Goal: Find specific page/section

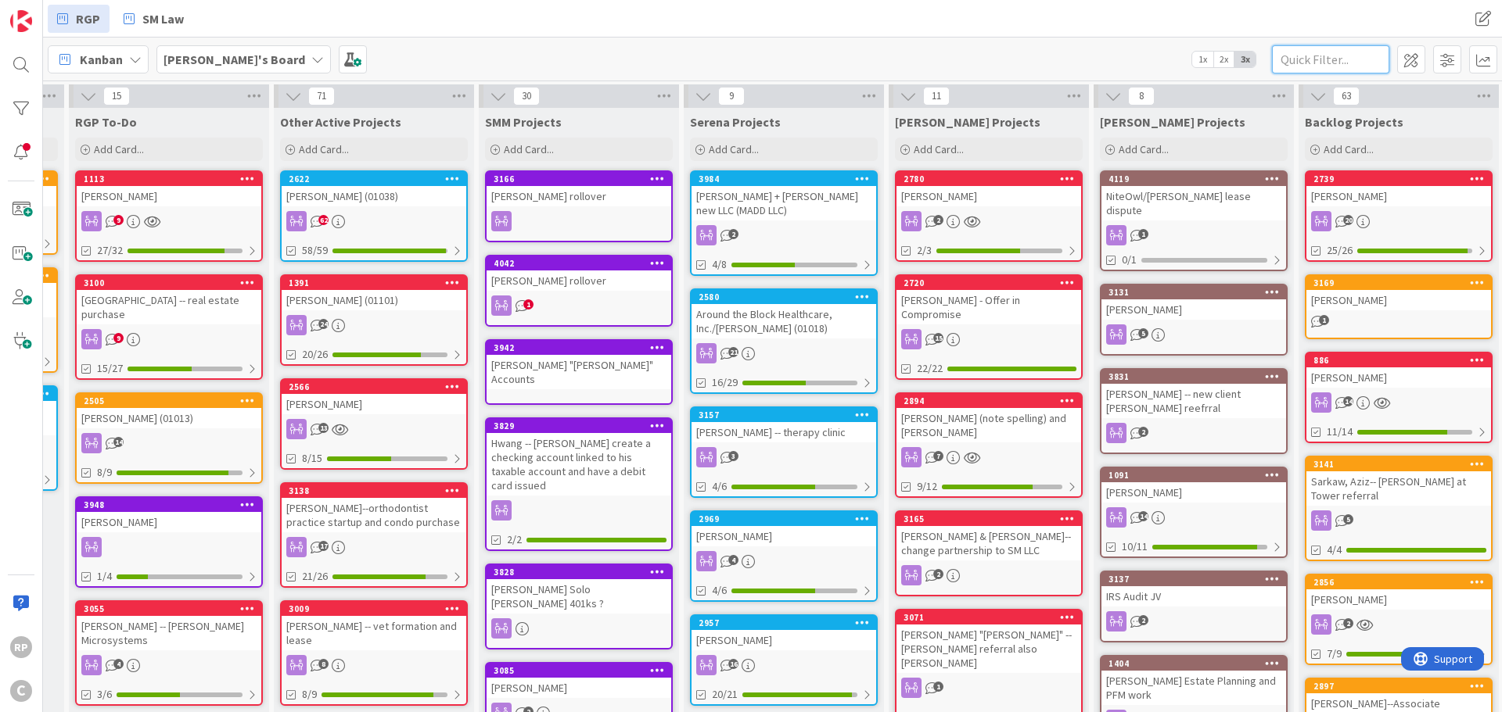
click at [1355, 66] on input "text" at bounding box center [1330, 59] width 117 height 28
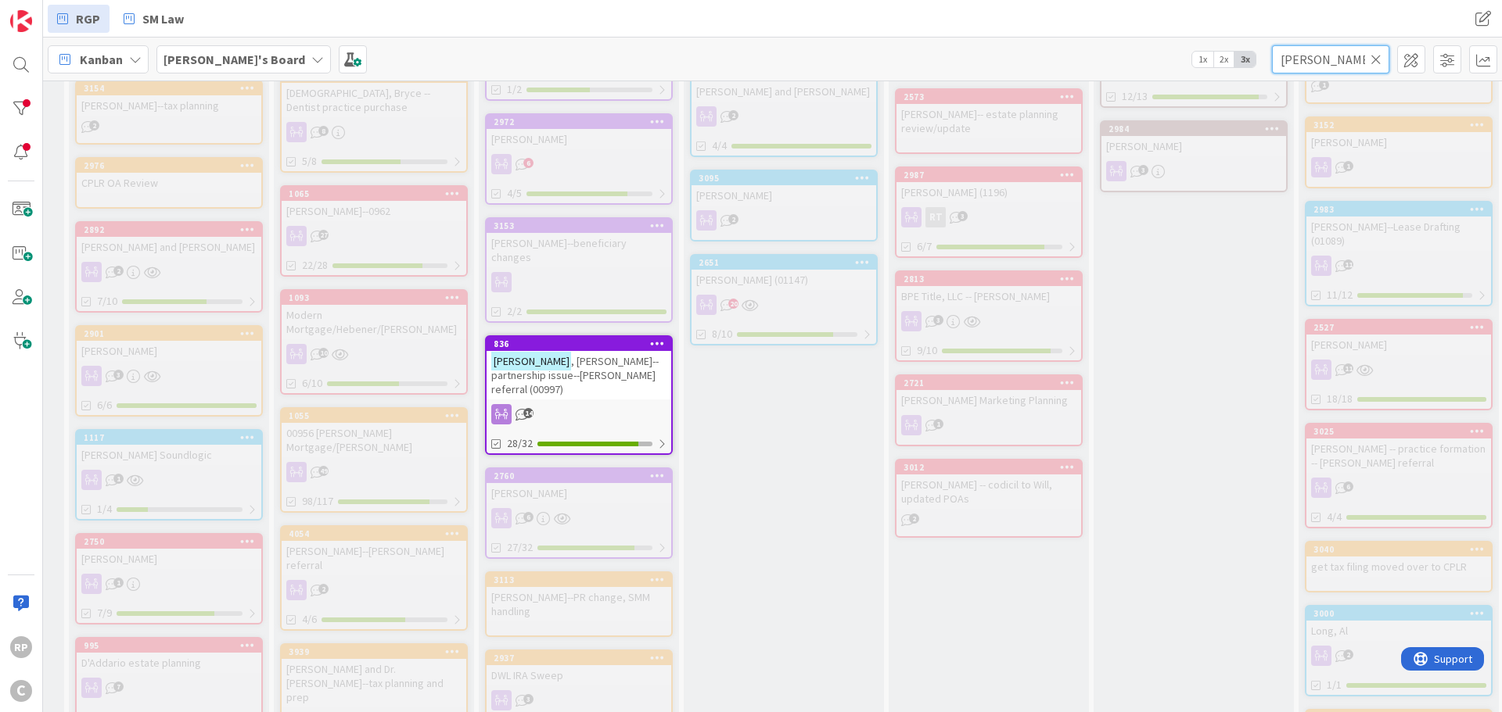
scroll to position [860, 185]
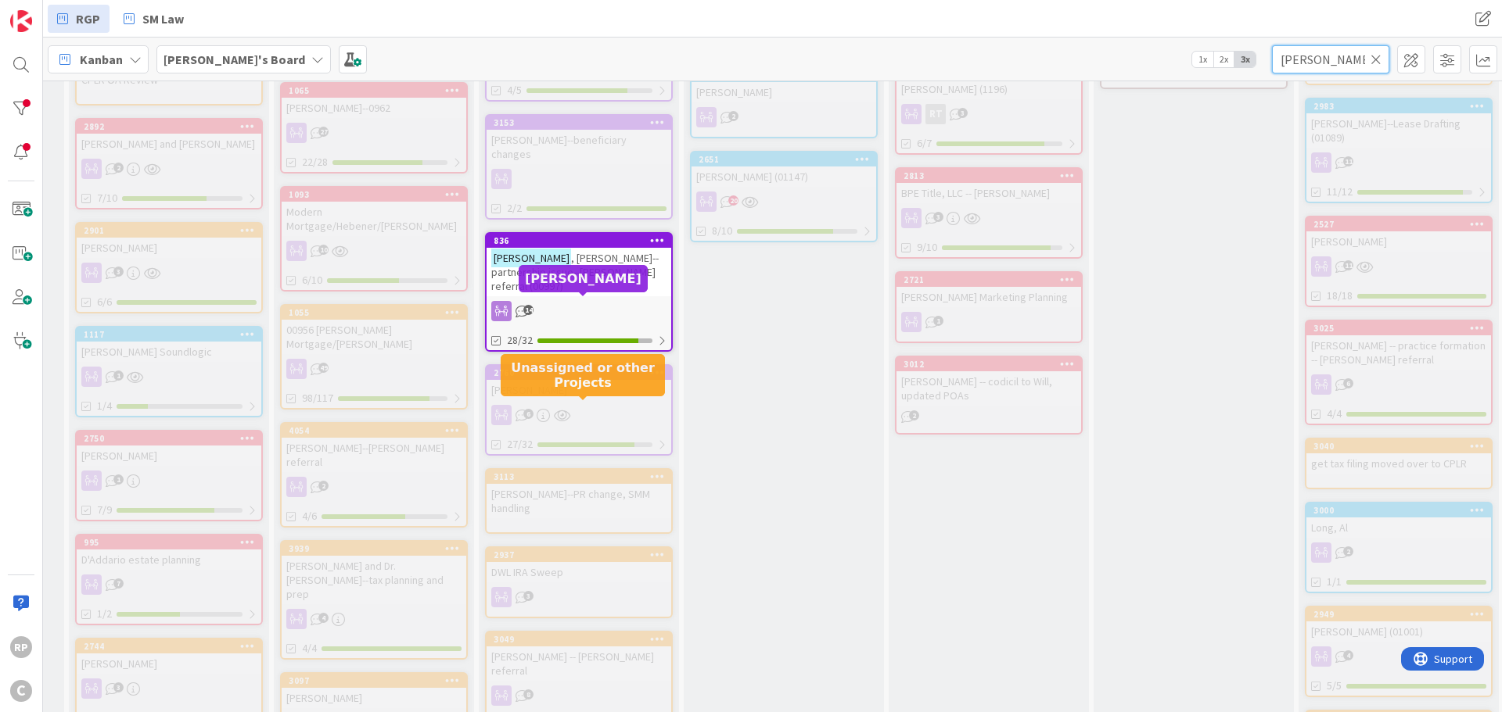
type input "[PERSON_NAME]"
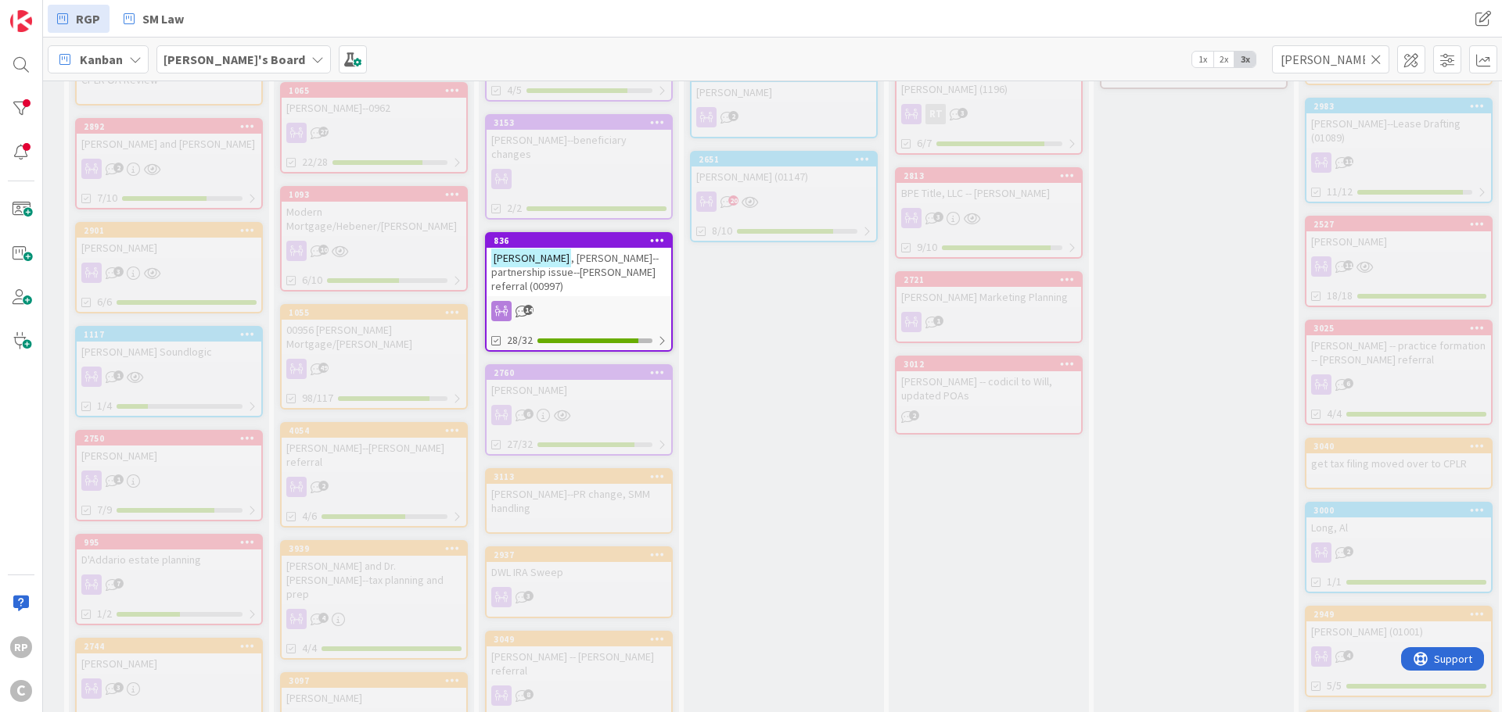
click at [594, 251] on span ", [PERSON_NAME]--partnership issue--[PERSON_NAME] referral (00997)" at bounding box center [574, 272] width 167 height 42
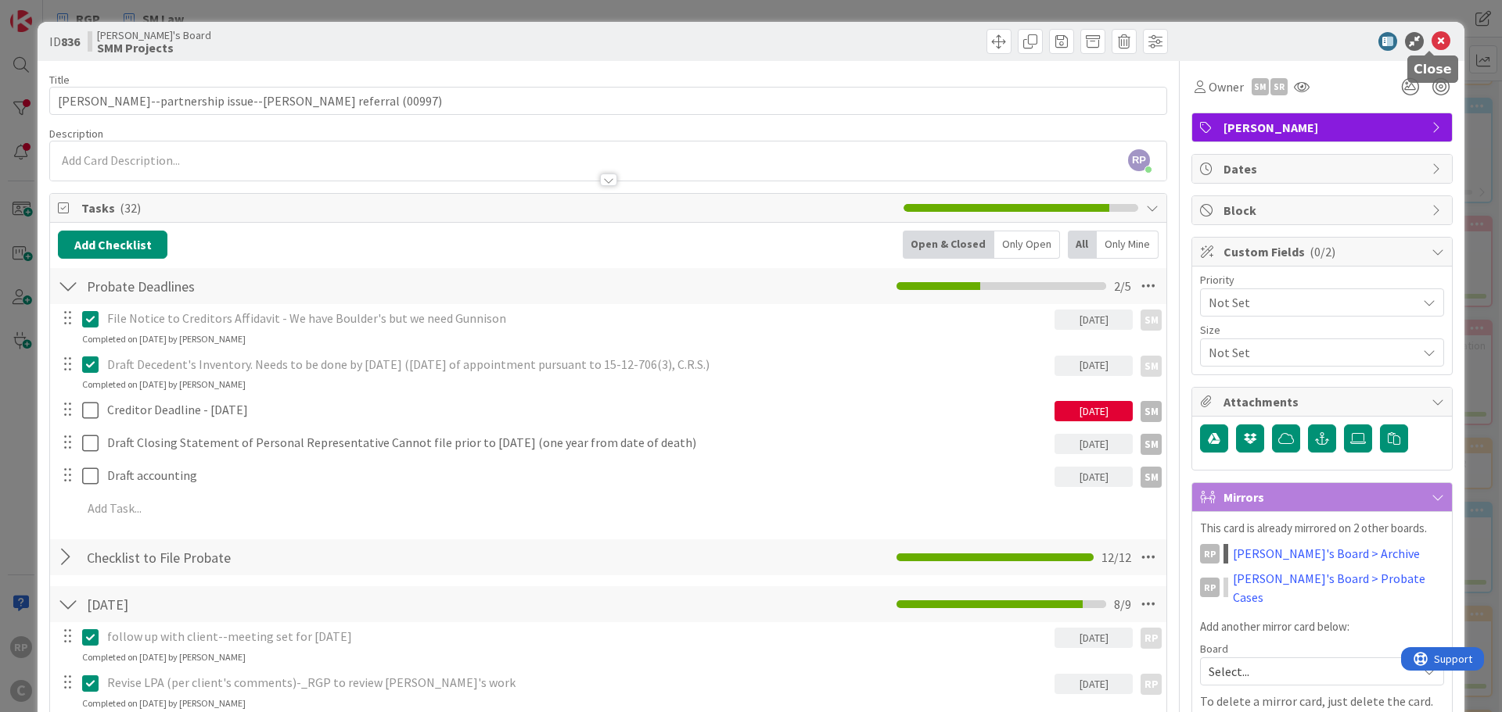
click at [1434, 38] on icon at bounding box center [1440, 41] width 19 height 19
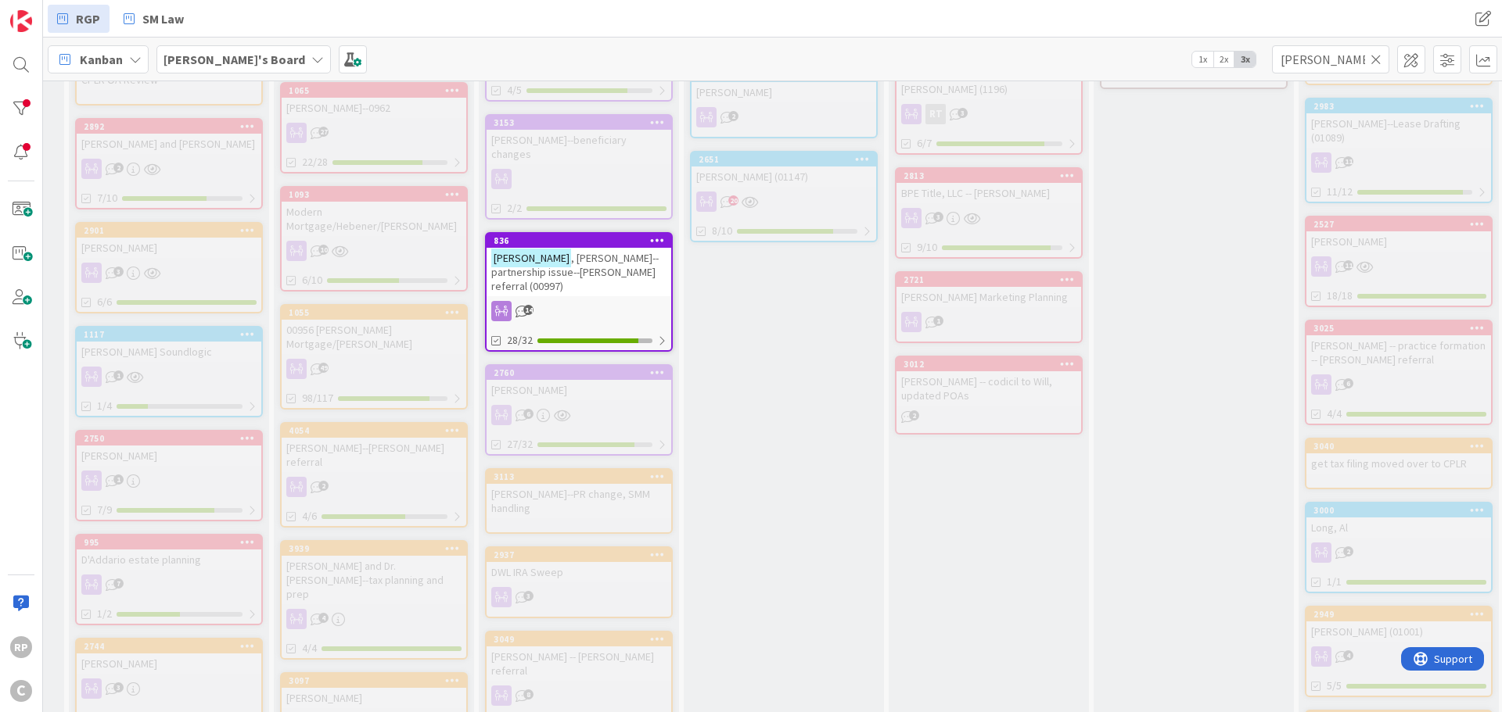
click at [1373, 59] on icon at bounding box center [1375, 59] width 11 height 14
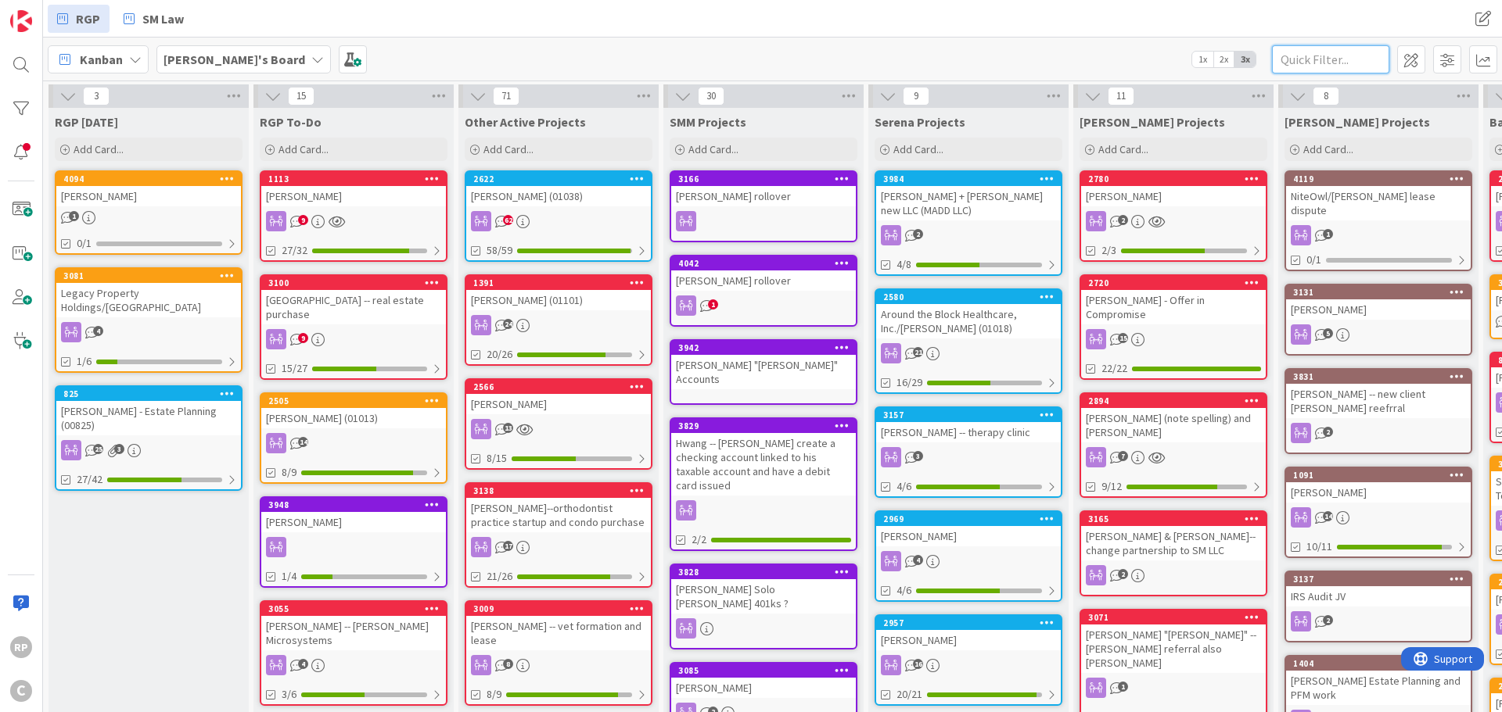
click at [1331, 59] on input "text" at bounding box center [1330, 59] width 117 height 28
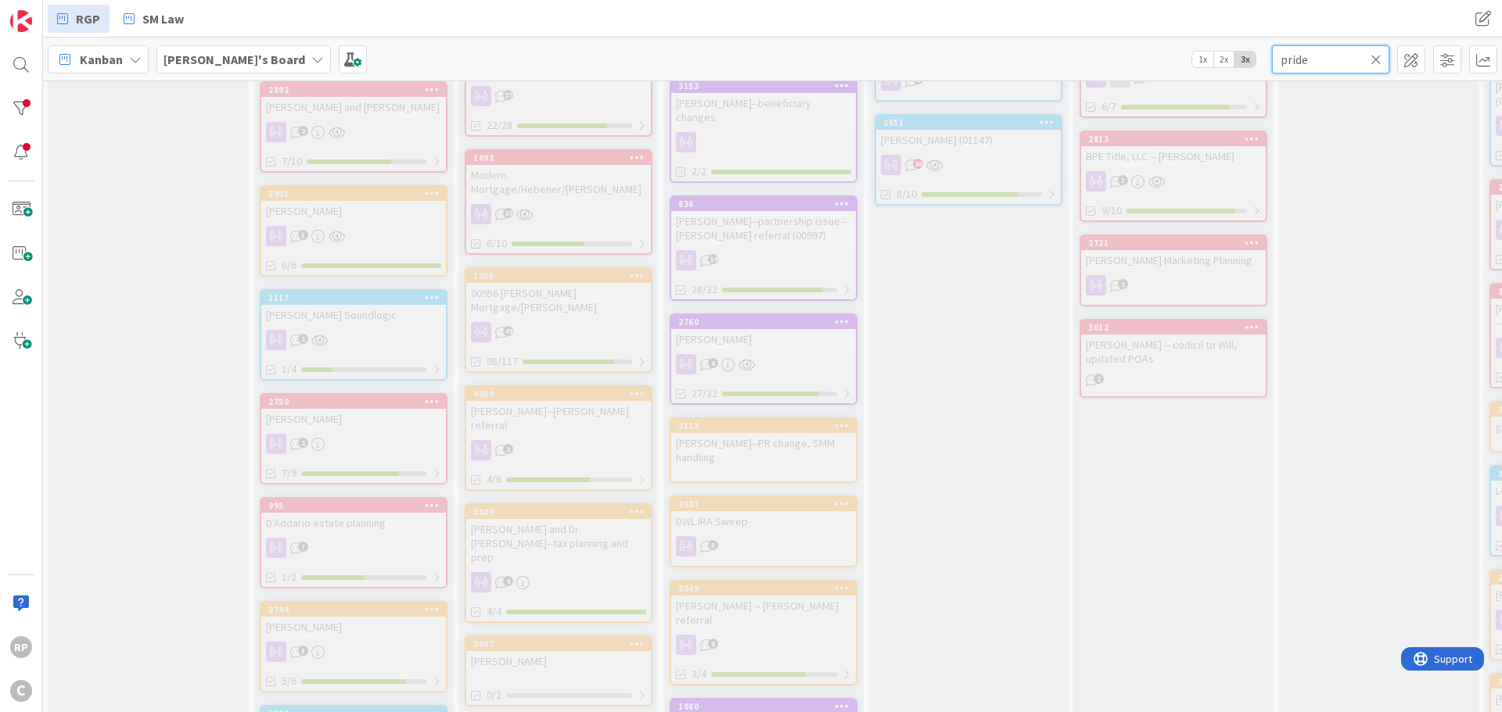
scroll to position [1017, 0]
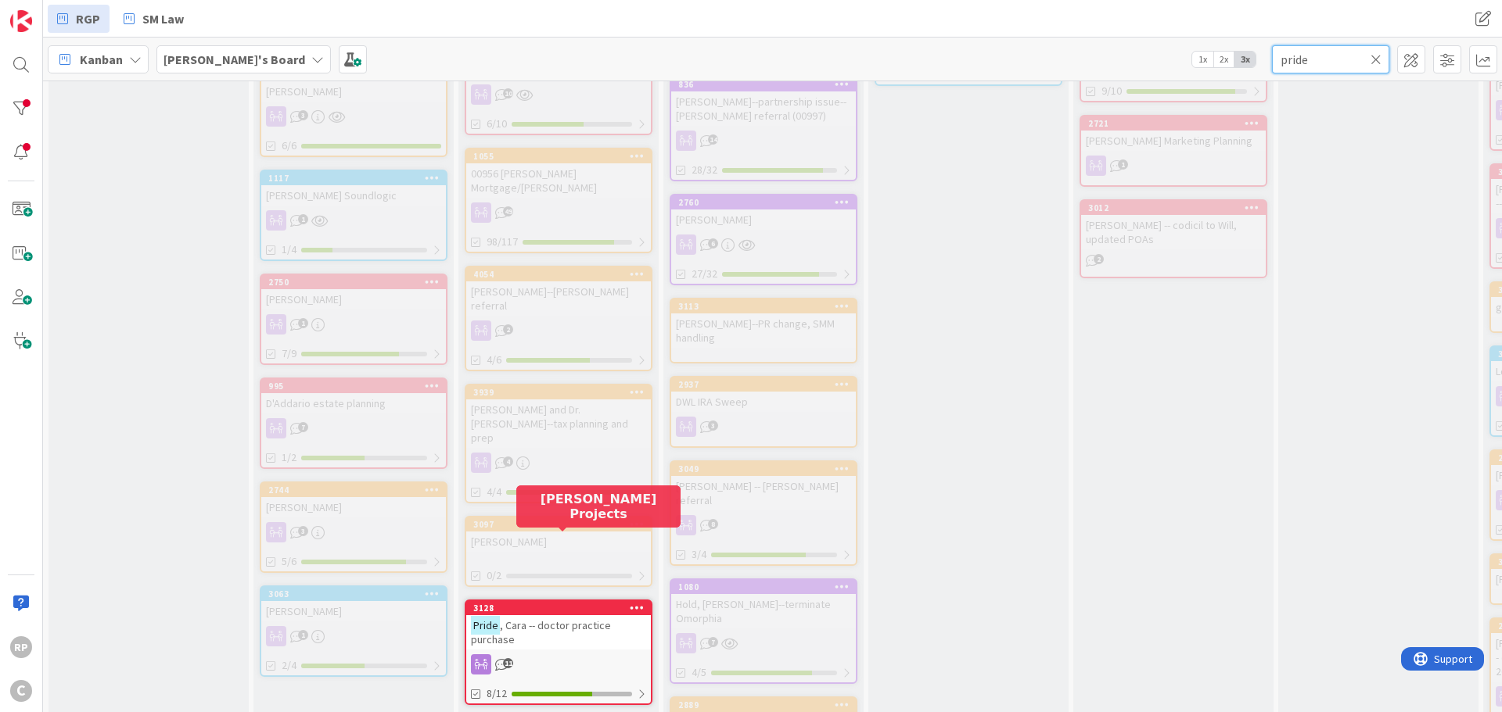
type input "pride"
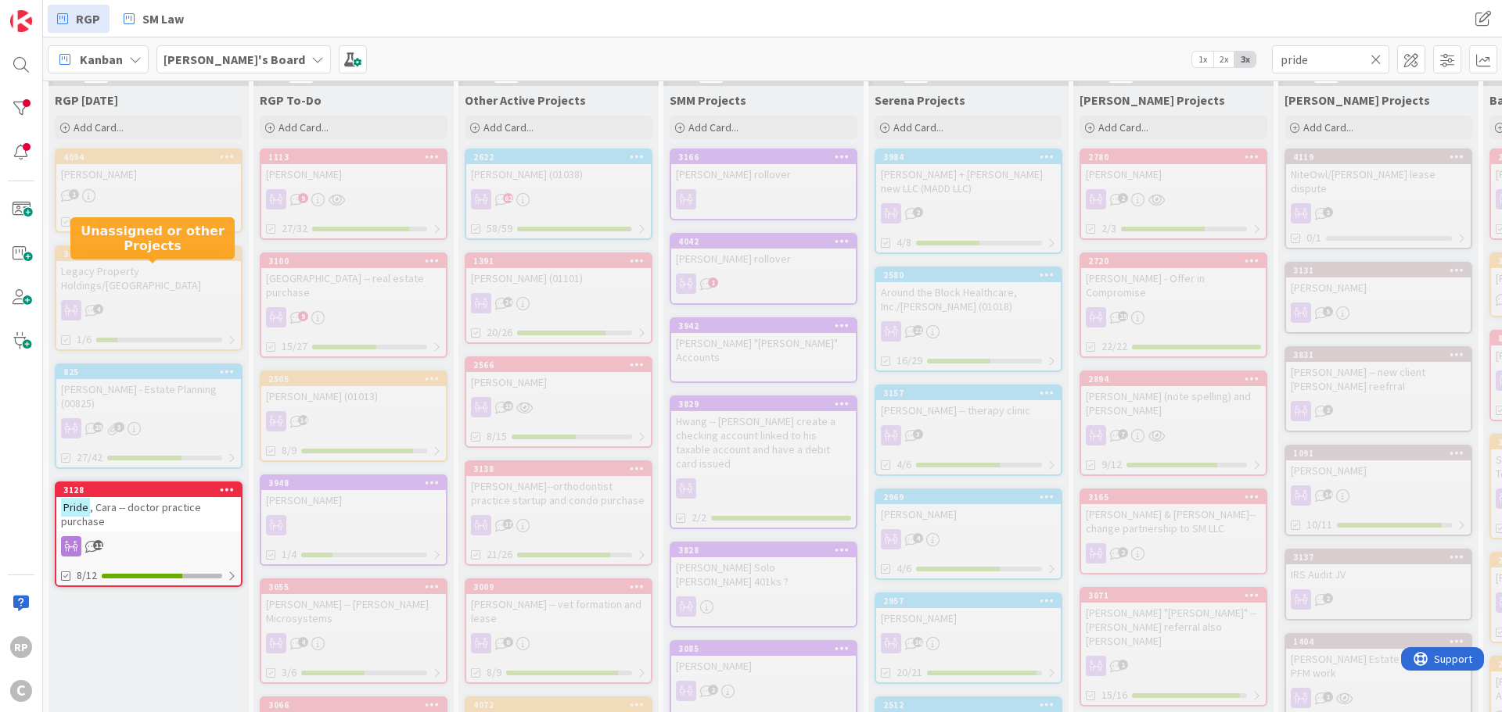
scroll to position [0, 0]
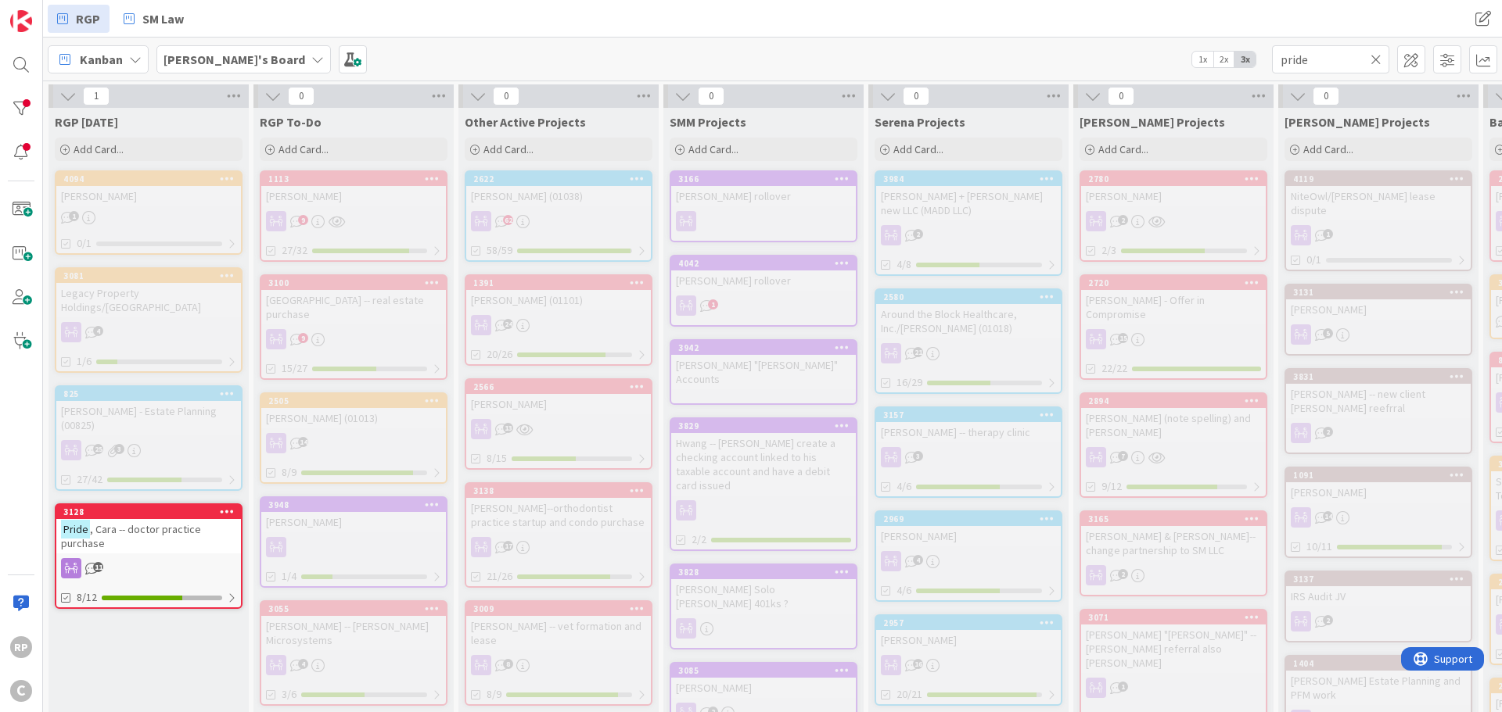
click at [1380, 56] on icon at bounding box center [1375, 59] width 11 height 14
